Goal: Task Accomplishment & Management: Manage account settings

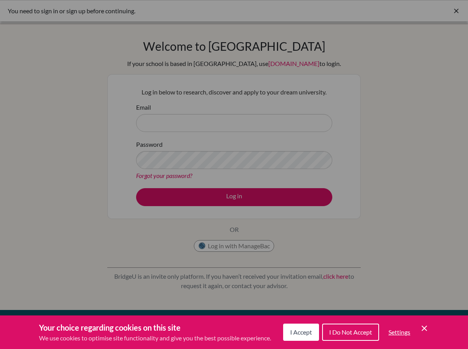
click at [304, 328] on span "I Accept" at bounding box center [301, 331] width 22 height 7
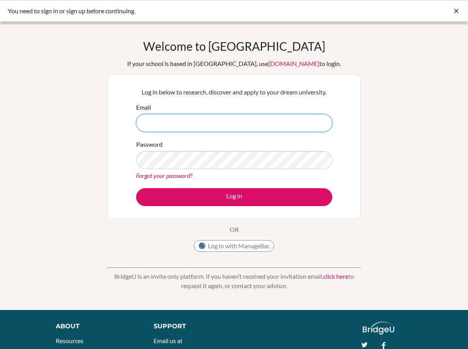
click at [221, 125] on input "Email" at bounding box center [234, 123] width 196 height 18
type input "[EMAIL_ADDRESS][DOMAIN_NAME]"
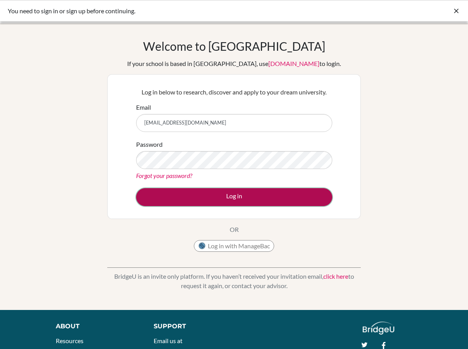
click at [186, 199] on button "Log in" at bounding box center [234, 197] width 196 height 18
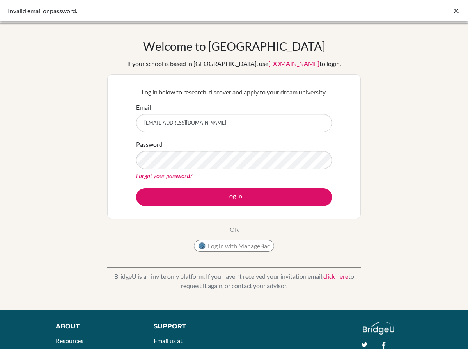
click at [258, 120] on input "[EMAIL_ADDRESS][DOMAIN_NAME]" at bounding box center [234, 123] width 196 height 18
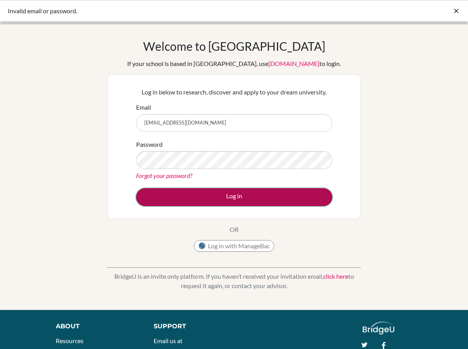
click at [200, 191] on button "Log in" at bounding box center [234, 197] width 196 height 18
